Goal: Book appointment/travel/reservation

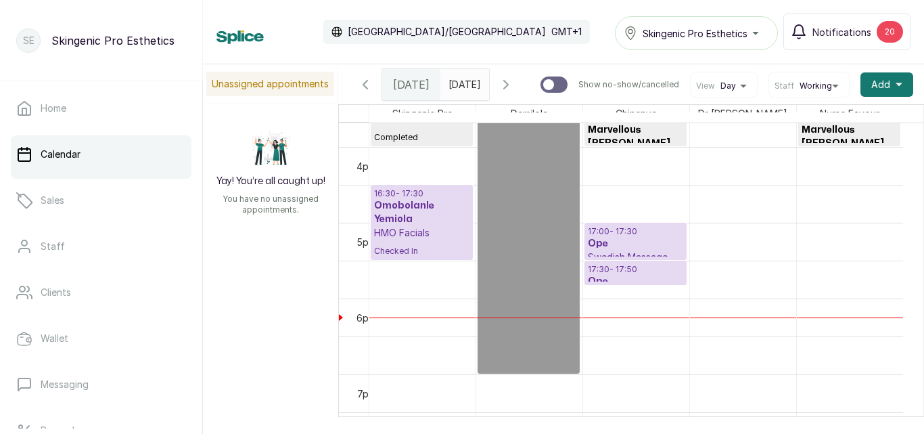
click at [643, 272] on p "17:30 - 17:50" at bounding box center [635, 269] width 95 height 11
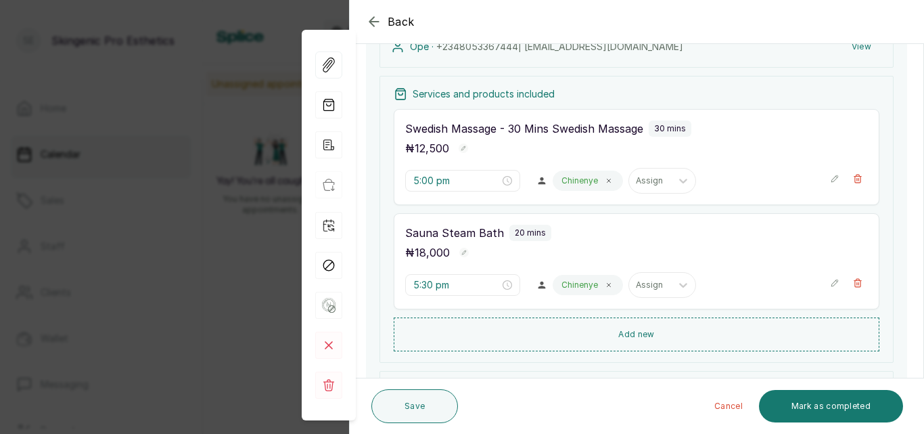
scroll to position [290, 0]
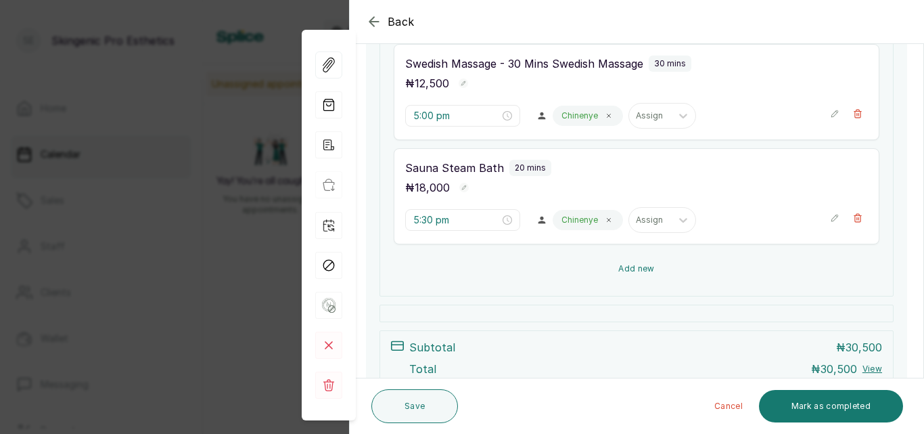
click at [631, 267] on button "Add new" at bounding box center [637, 268] width 486 height 32
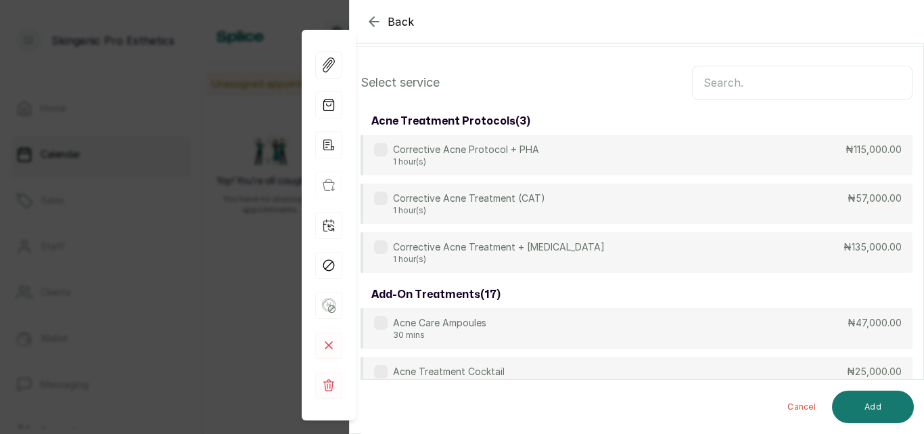
scroll to position [20, 0]
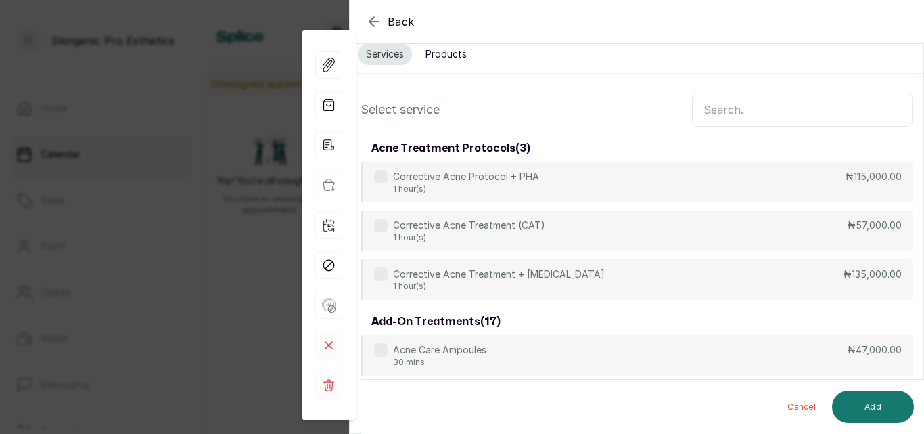
click at [774, 113] on input "text" at bounding box center [802, 110] width 221 height 34
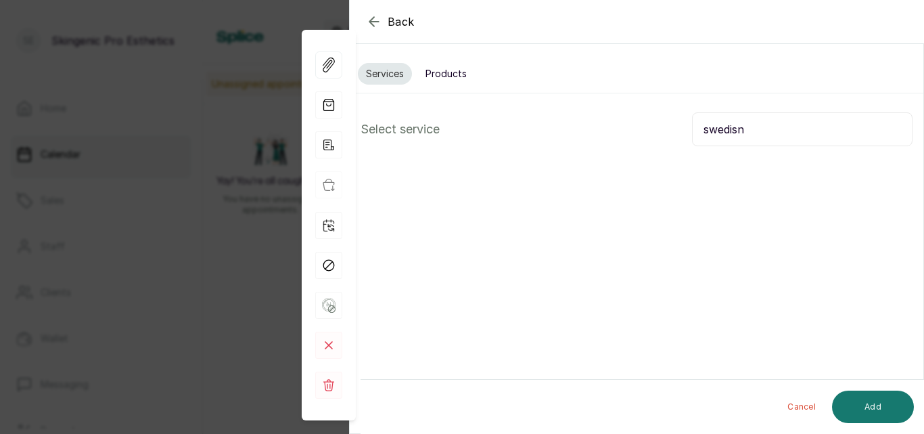
scroll to position [0, 0]
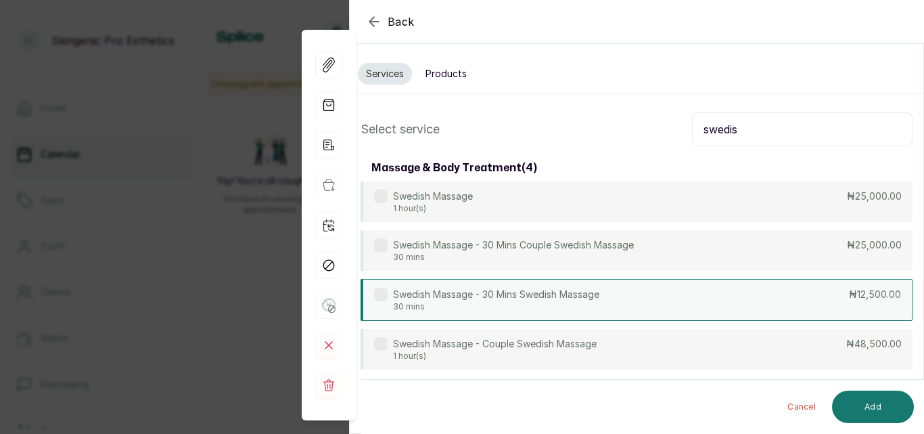
type input "swedis"
click at [680, 296] on div "Swedish Massage - 30 Mins Swedish Massage 30 mins ₦12,500.00" at bounding box center [637, 300] width 552 height 42
click at [866, 410] on button "Add" at bounding box center [873, 406] width 82 height 32
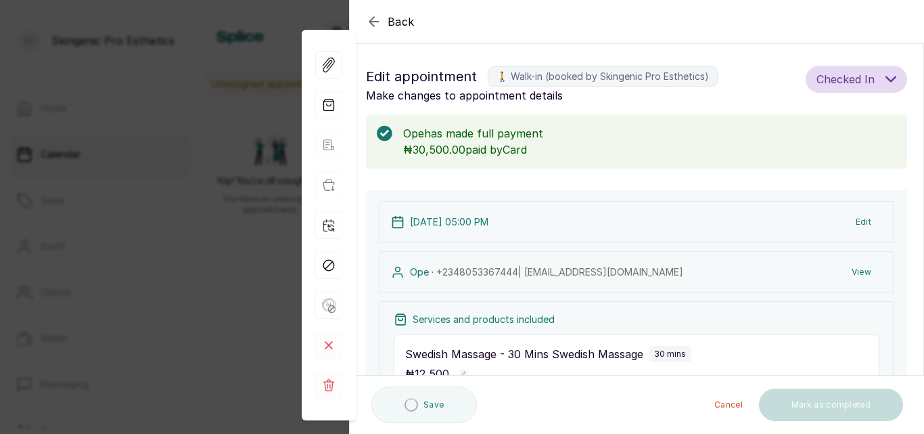
type input "5:50 pm"
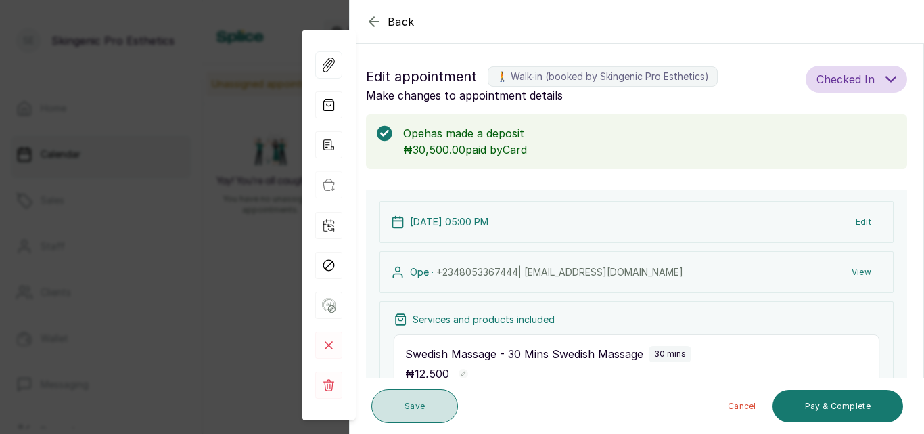
click at [397, 408] on button "Save" at bounding box center [414, 406] width 87 height 34
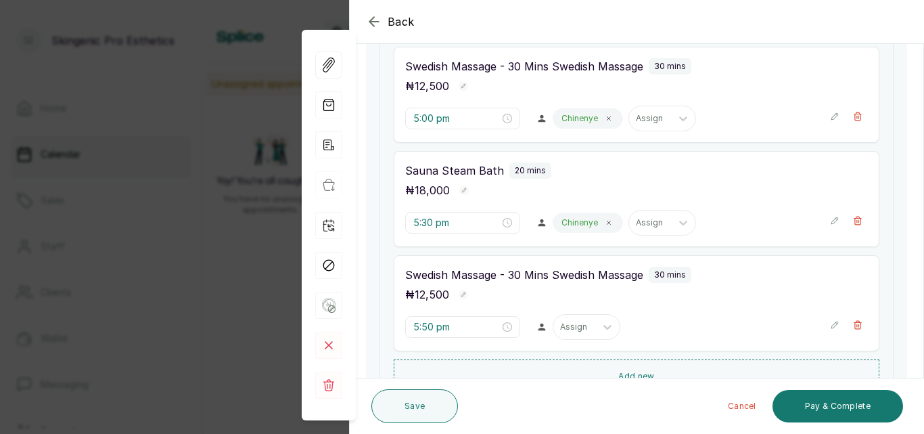
scroll to position [292, 0]
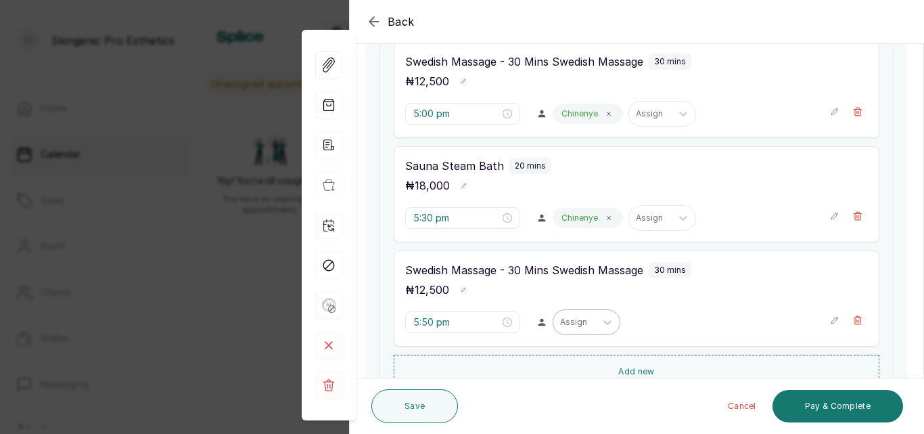
click at [585, 331] on div "Assign" at bounding box center [587, 322] width 68 height 26
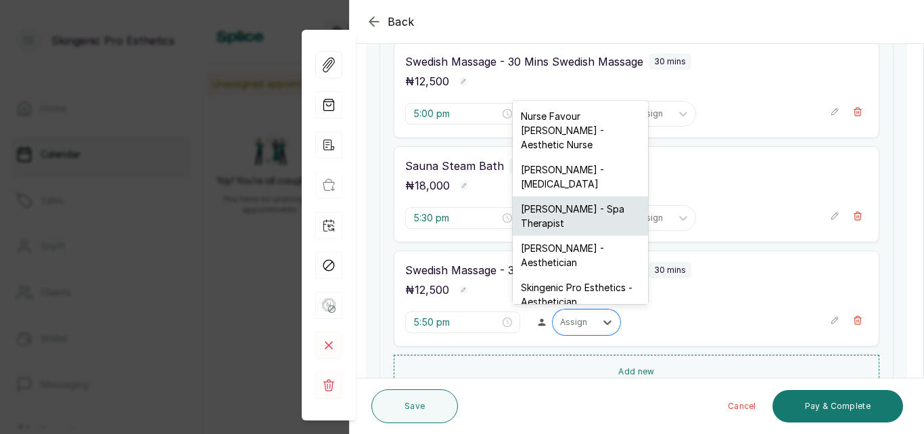
click at [600, 213] on div "[PERSON_NAME] - Spa Therapist" at bounding box center [580, 215] width 135 height 39
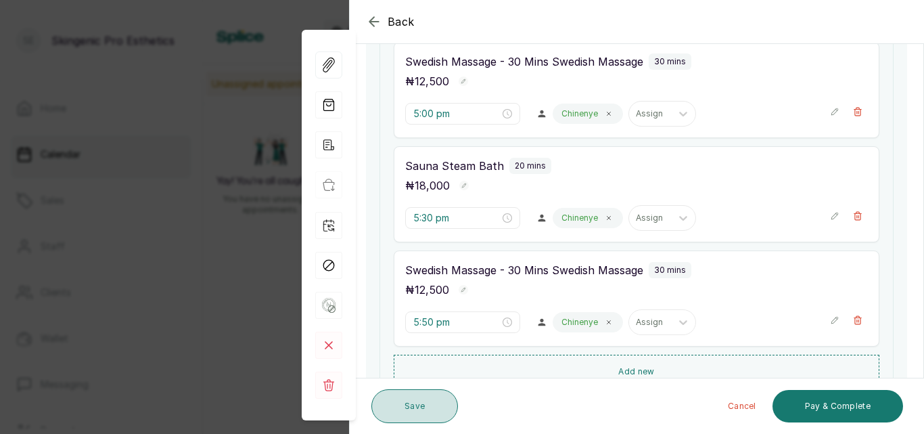
click at [407, 405] on button "Save" at bounding box center [414, 406] width 87 height 34
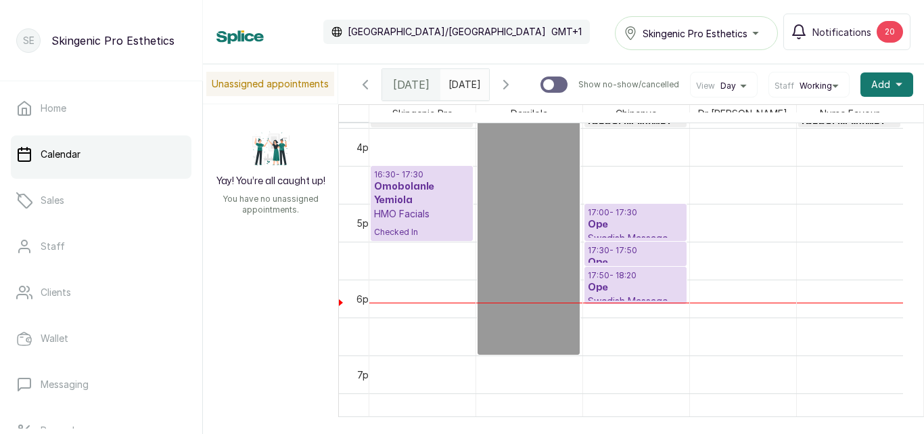
scroll to position [919, 0]
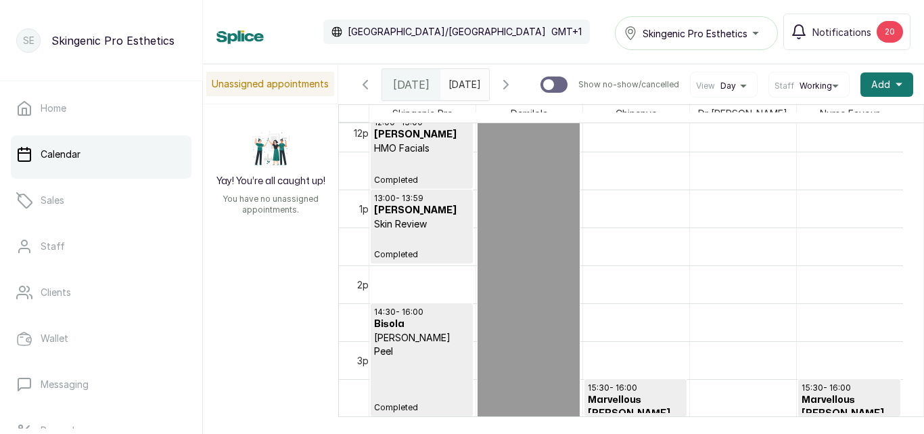
click at [389, 363] on div "12:00 - 13:00 [PERSON_NAME] HMO Facials Completed 13:00 - 13:59 [PERSON_NAME] S…" at bounding box center [422, 113] width 106 height 1819
click at [389, 363] on p "Completed" at bounding box center [421, 385] width 95 height 55
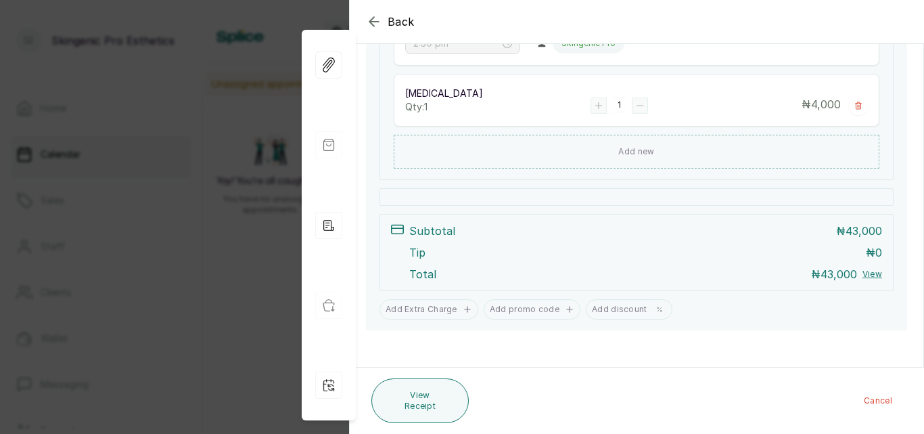
scroll to position [374, 0]
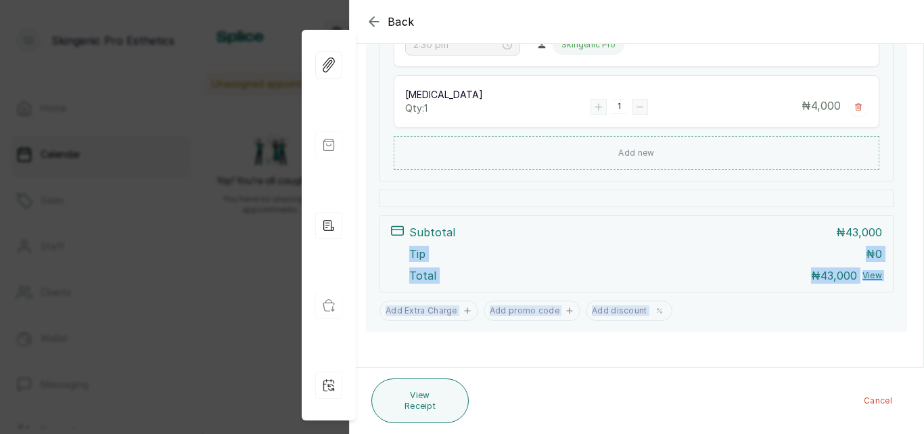
drag, startPoint x: 924, startPoint y: 322, endPoint x: 924, endPoint y: 220, distance: 102.2
click at [924, 220] on section "Back Appointment Details Edit appointment 🚶 Walk-in (booked by Skingenic Pro Es…" at bounding box center [636, 217] width 575 height 434
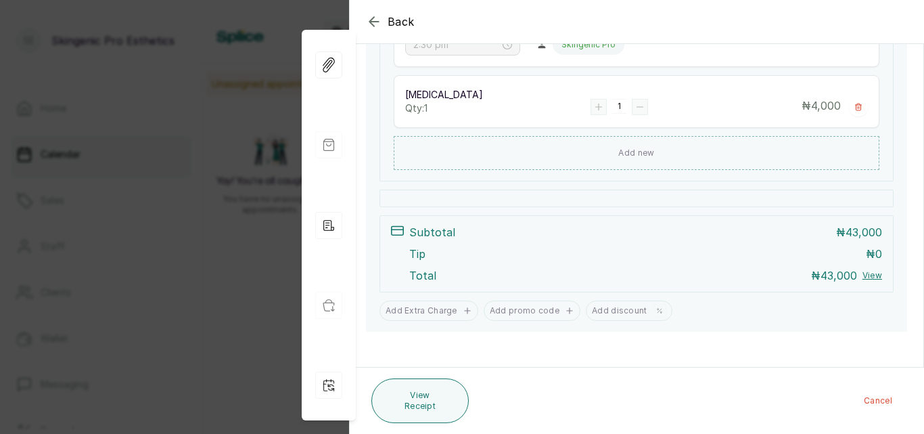
click at [907, 82] on div "[DATE] 02:30 PM Edit Bisola · [PHONE_NUMBER] | [EMAIL_ADDRESS][DOMAIN_NAME] Vie…" at bounding box center [637, 81] width 574 height 499
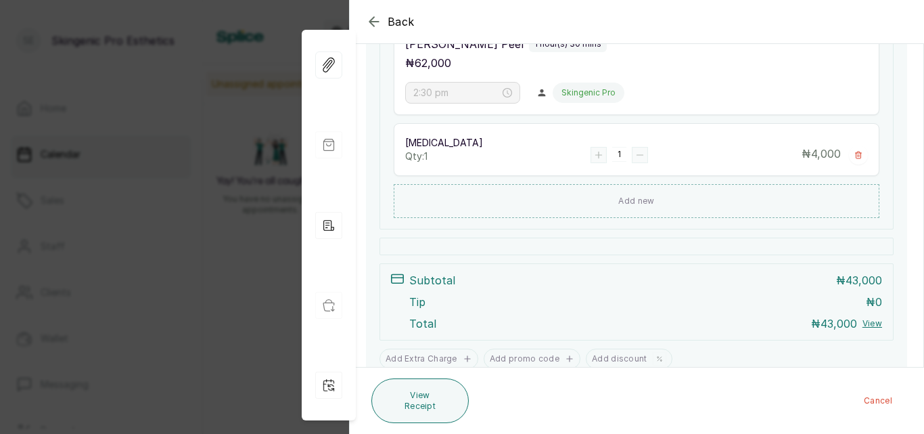
scroll to position [376, 0]
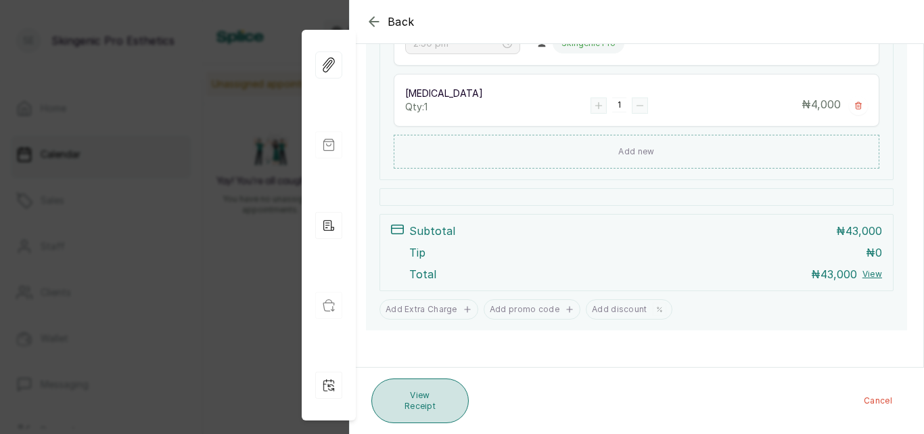
click at [421, 393] on button "View Receipt" at bounding box center [419, 400] width 97 height 45
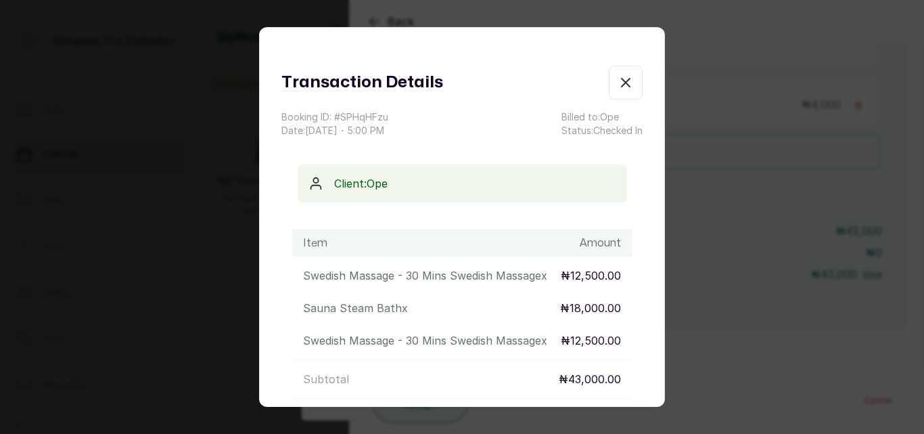
click at [622, 82] on icon "button" at bounding box center [626, 82] width 8 height 8
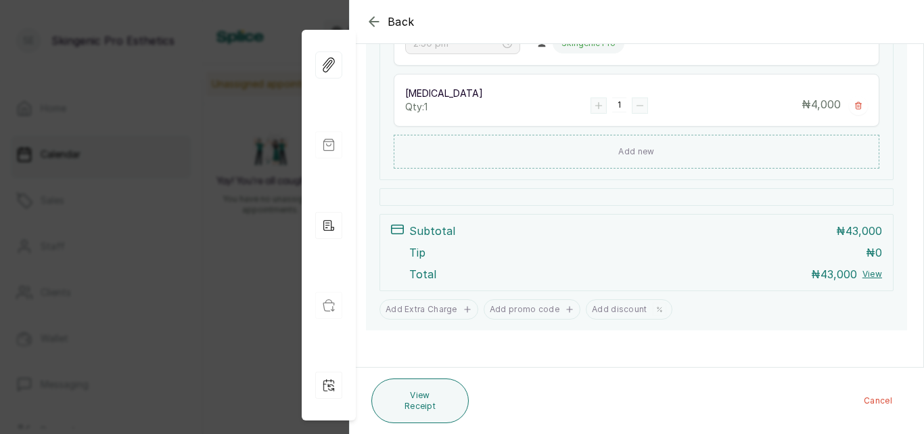
click at [379, 20] on icon "button" at bounding box center [374, 22] width 16 height 16
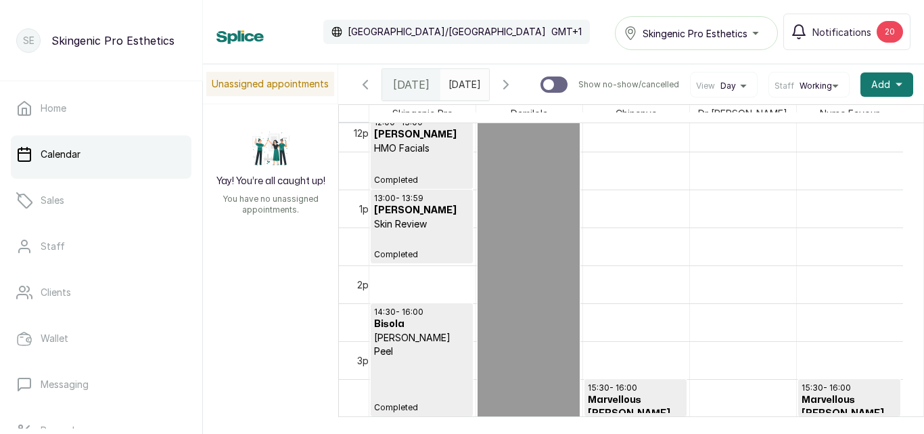
click at [418, 330] on h3 "Bisola" at bounding box center [421, 324] width 95 height 14
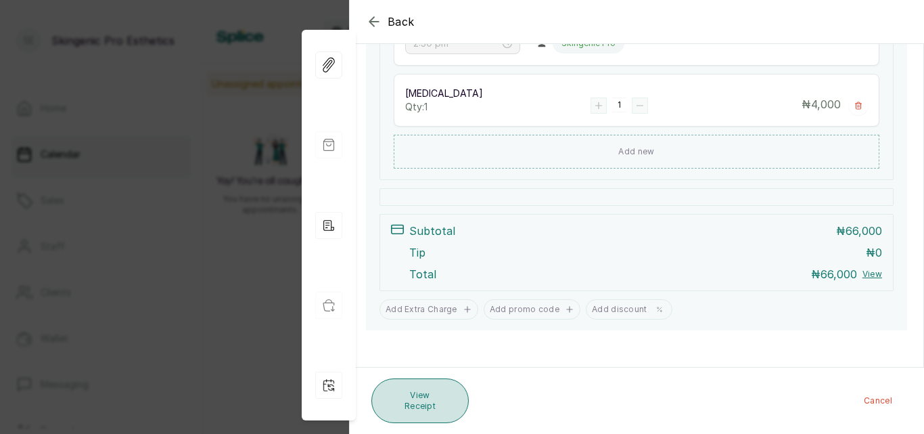
click at [407, 411] on button "View Receipt" at bounding box center [419, 400] width 97 height 45
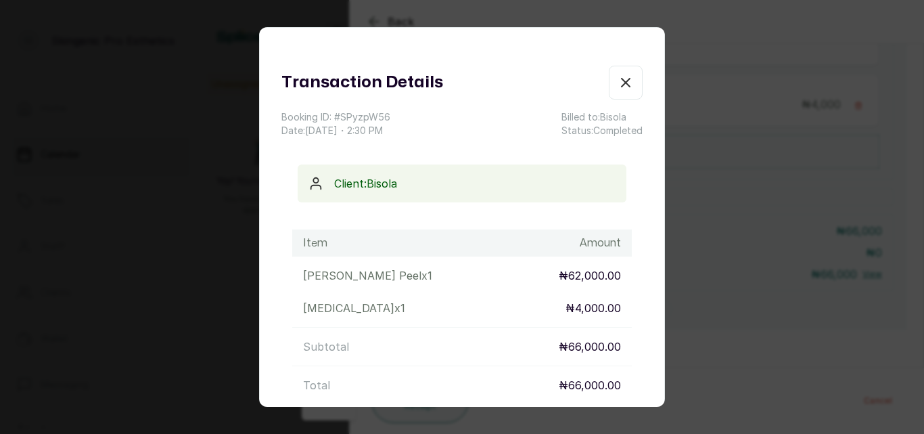
click at [609, 81] on button "Show no-show/cancelled" at bounding box center [626, 83] width 34 height 34
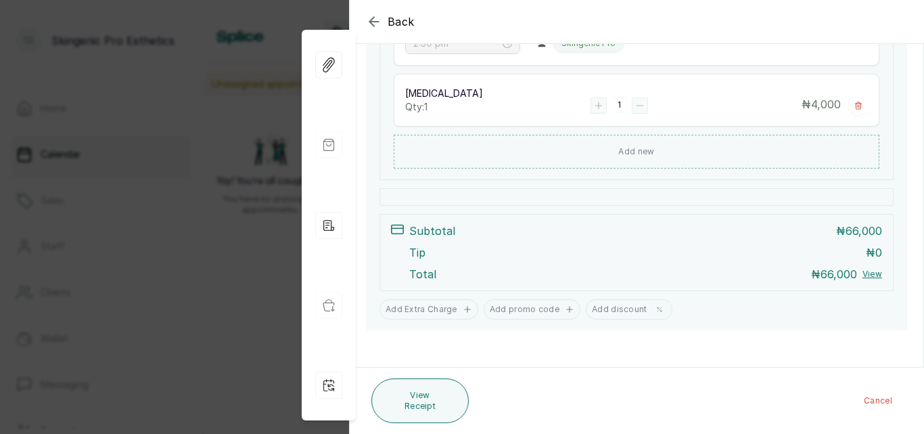
click at [384, 27] on button "Back" at bounding box center [390, 22] width 49 height 16
